Goal: Transaction & Acquisition: Purchase product/service

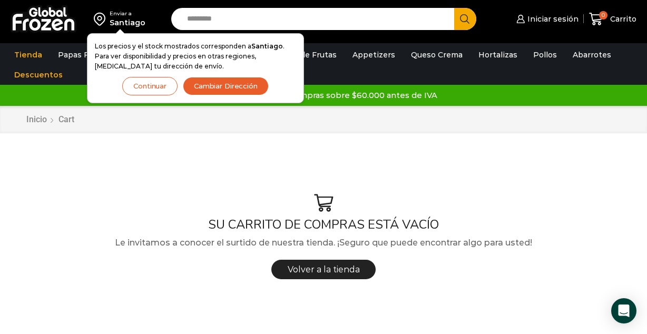
click at [157, 85] on button "Continuar" at bounding box center [149, 86] width 55 height 18
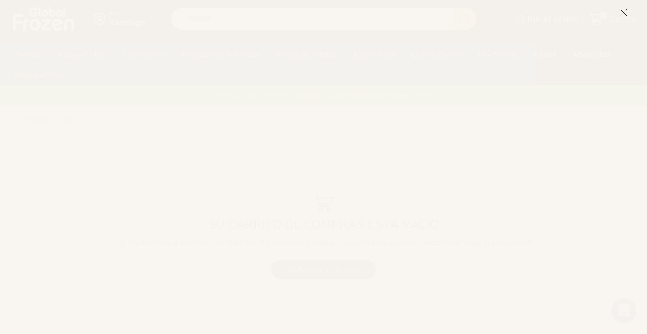
click at [625, 13] on icon at bounding box center [623, 12] width 9 height 9
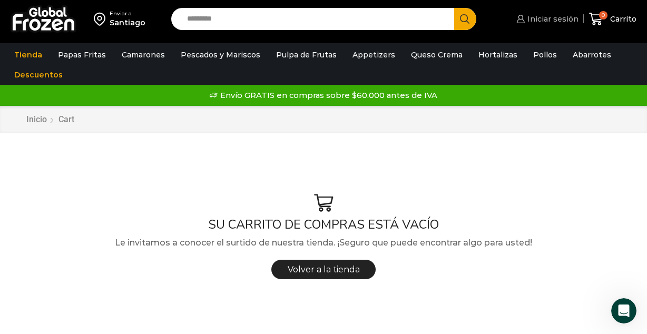
click at [556, 17] on span "Iniciar sesión" at bounding box center [552, 19] width 54 height 11
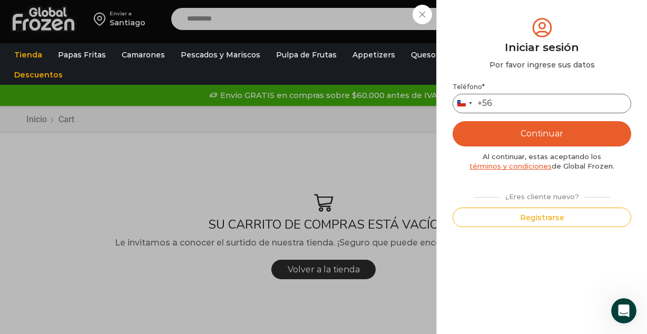
click at [547, 104] on input "Teléfono *" at bounding box center [541, 103] width 179 height 19
type input "*********"
click at [523, 130] on button "Continuar" at bounding box center [541, 133] width 179 height 25
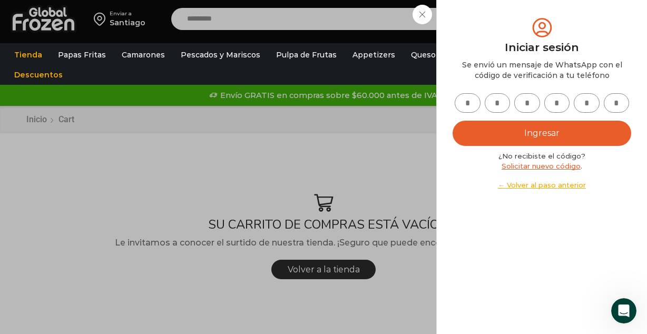
click at [470, 107] on input "text" at bounding box center [468, 102] width 26 height 19
type input "*"
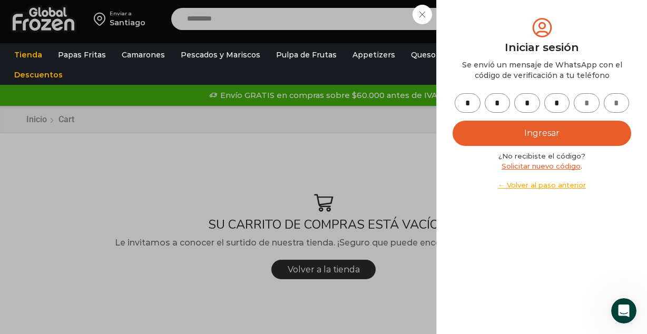
type input "*"
click at [517, 139] on button "Ingresar" at bounding box center [541, 133] width 179 height 25
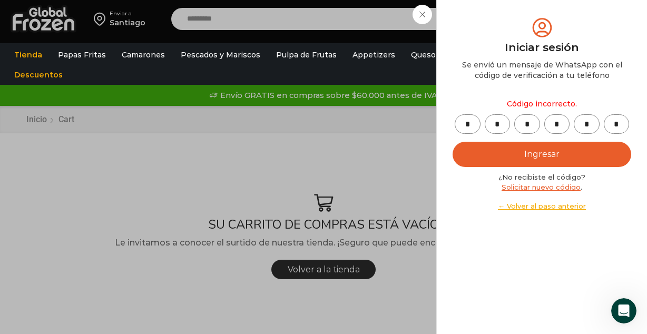
click at [620, 125] on input "*" at bounding box center [617, 123] width 26 height 19
type input "*"
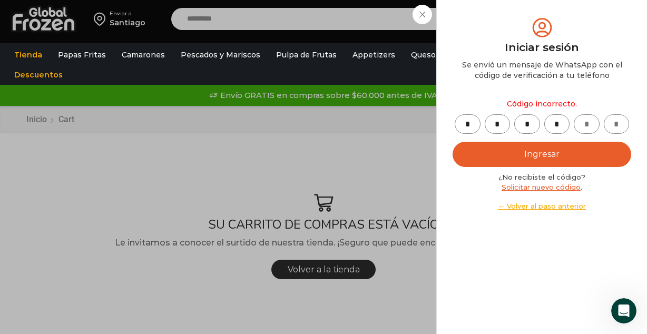
type input "*"
click at [553, 159] on button "Ingresar" at bounding box center [541, 154] width 179 height 25
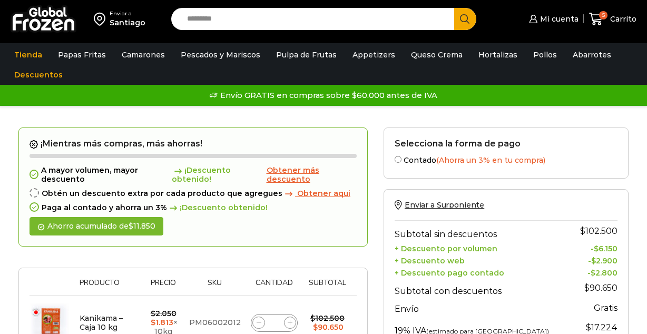
click at [596, 149] on form "Selecciona la forma de pago Contado (Ahorra un 3% en tu compra) Seleccionar" at bounding box center [505, 152] width 245 height 51
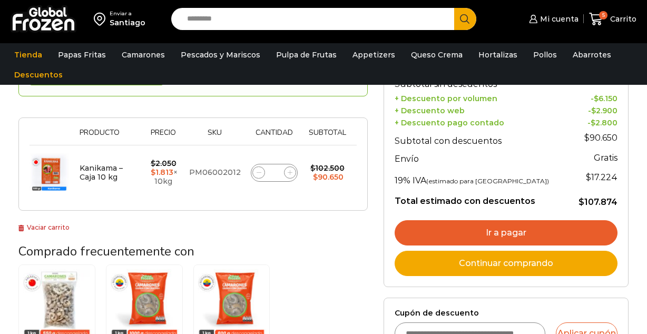
scroll to position [169, 0]
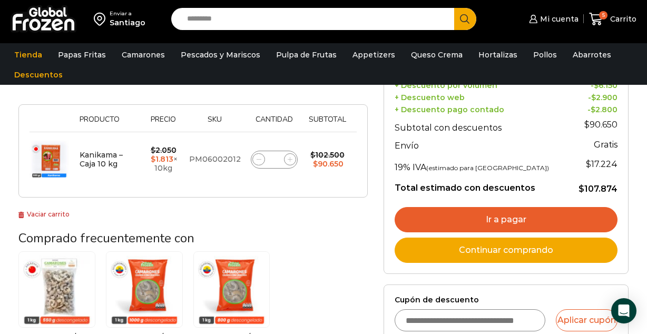
click at [517, 220] on link "Ir a pagar" at bounding box center [506, 219] width 223 height 25
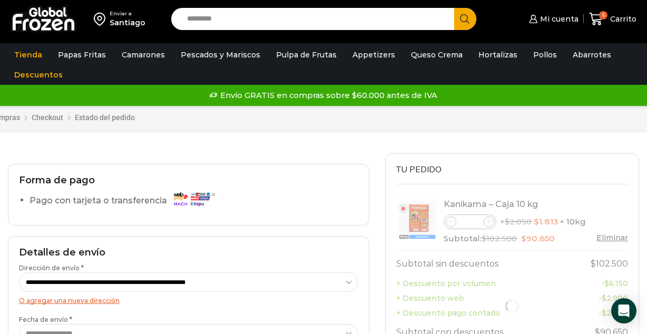
click at [580, 143] on div "Carrito de compras Checkout Estado del pedido ¿Tenés un cupón de descuento? Hac…" at bounding box center [323, 119] width 647 height 69
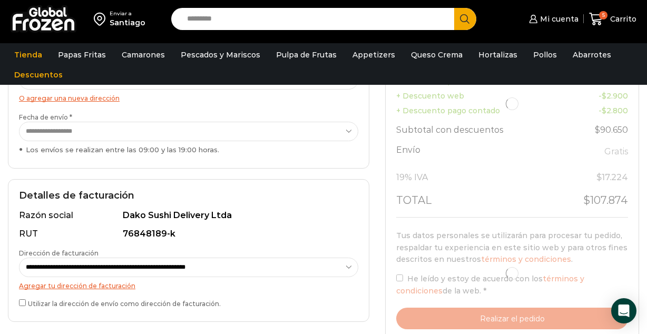
scroll to position [232, 0]
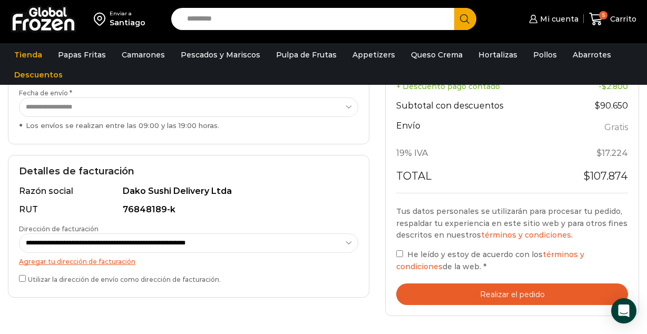
click at [465, 289] on button "Realizar el pedido" at bounding box center [512, 294] width 232 height 22
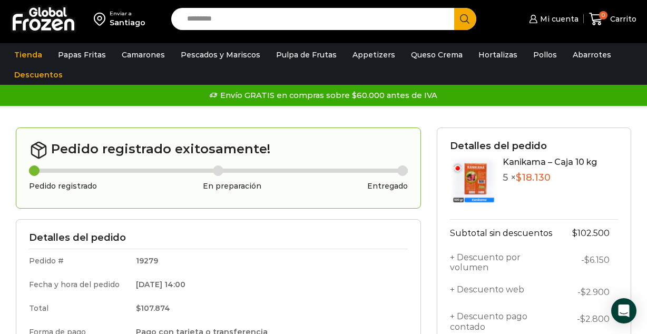
click at [533, 96] on div "Envío GRATIS en compras sobre $60.000 antes de IVA Envío GRATIS en compras sobr…" at bounding box center [324, 95] width 644 height 16
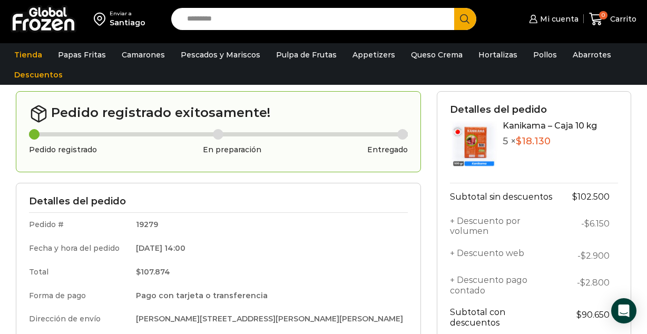
scroll to position [42, 0]
